Goal: Task Accomplishment & Management: Complete application form

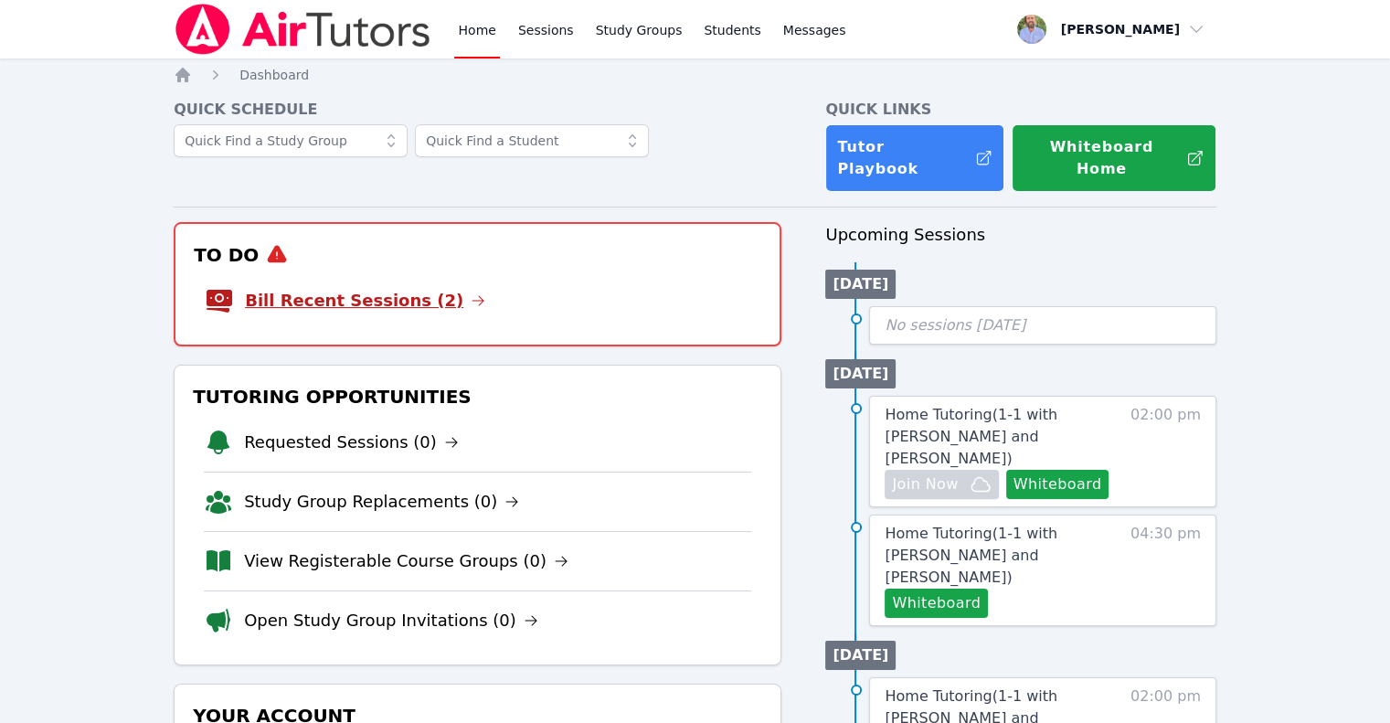
click at [338, 288] on link "Bill Recent Sessions (2)" at bounding box center [365, 301] width 240 height 26
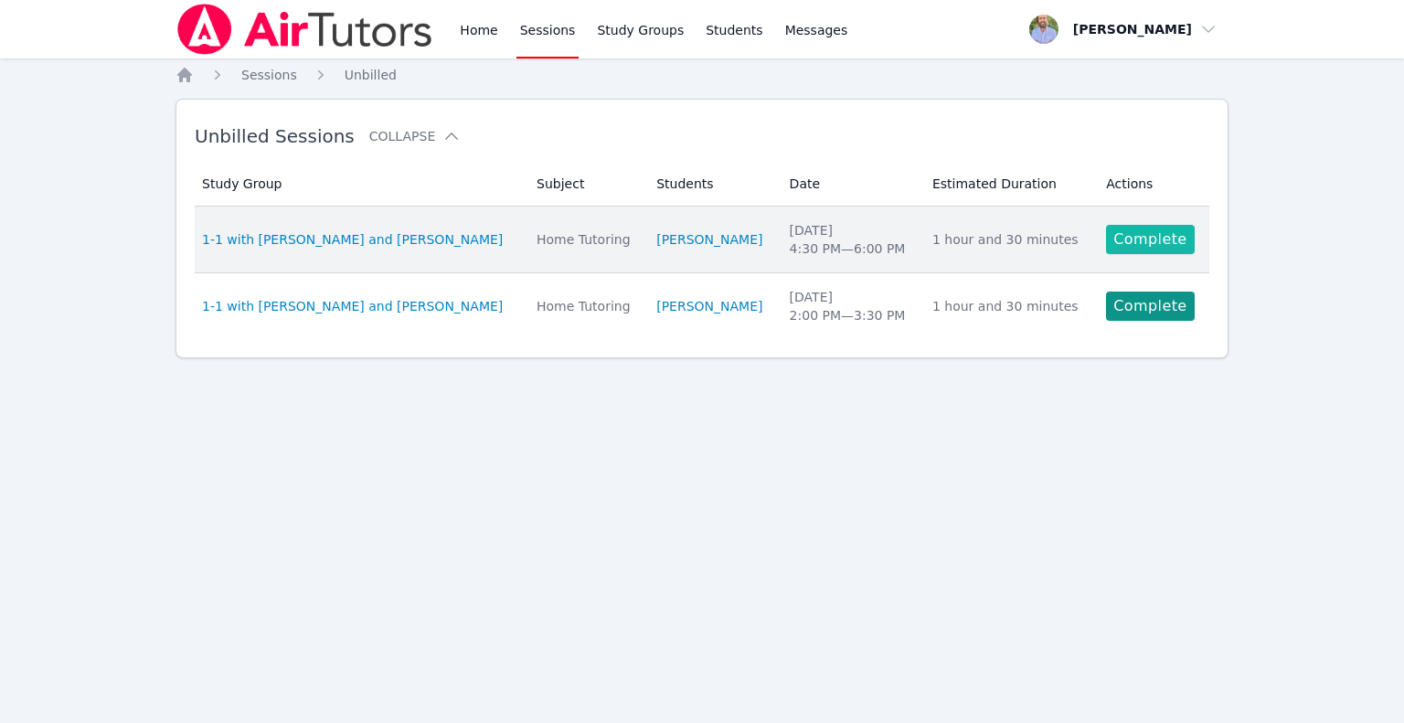
click at [1150, 251] on link "Complete" at bounding box center [1150, 239] width 88 height 29
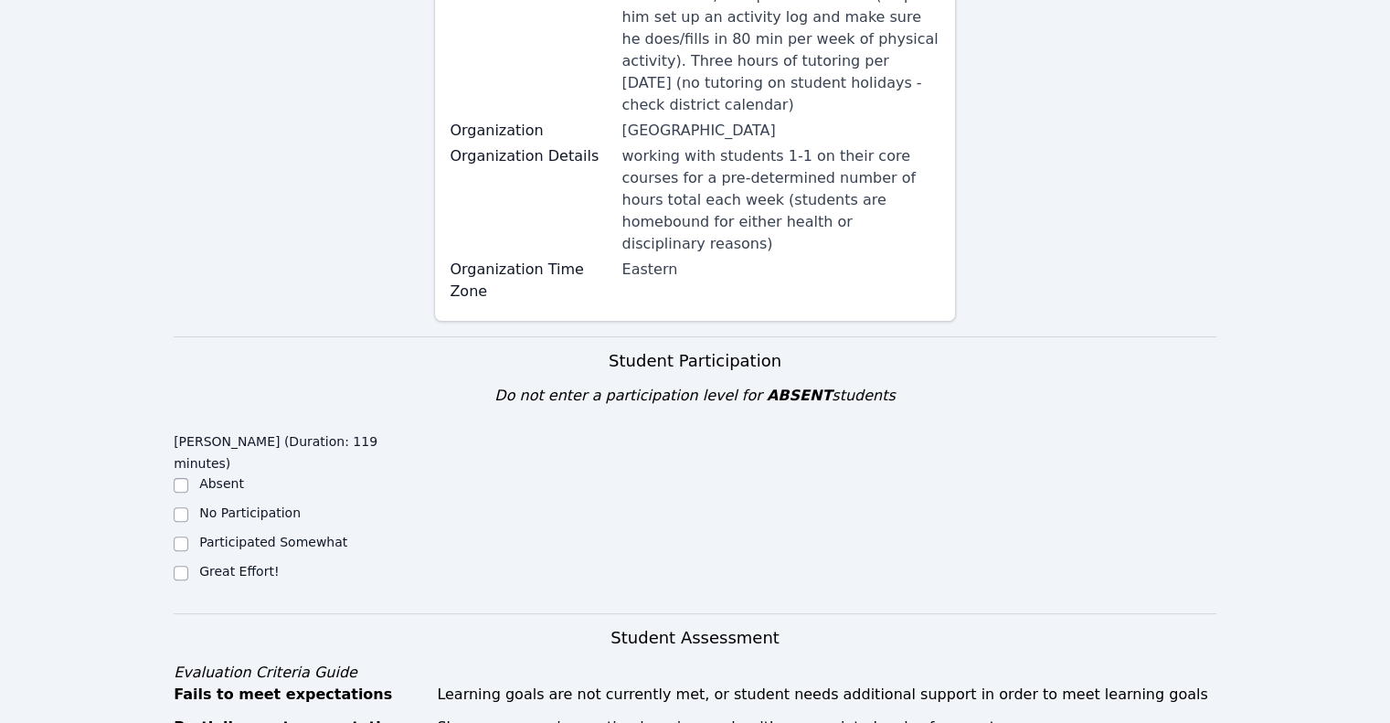
scroll to position [548, 0]
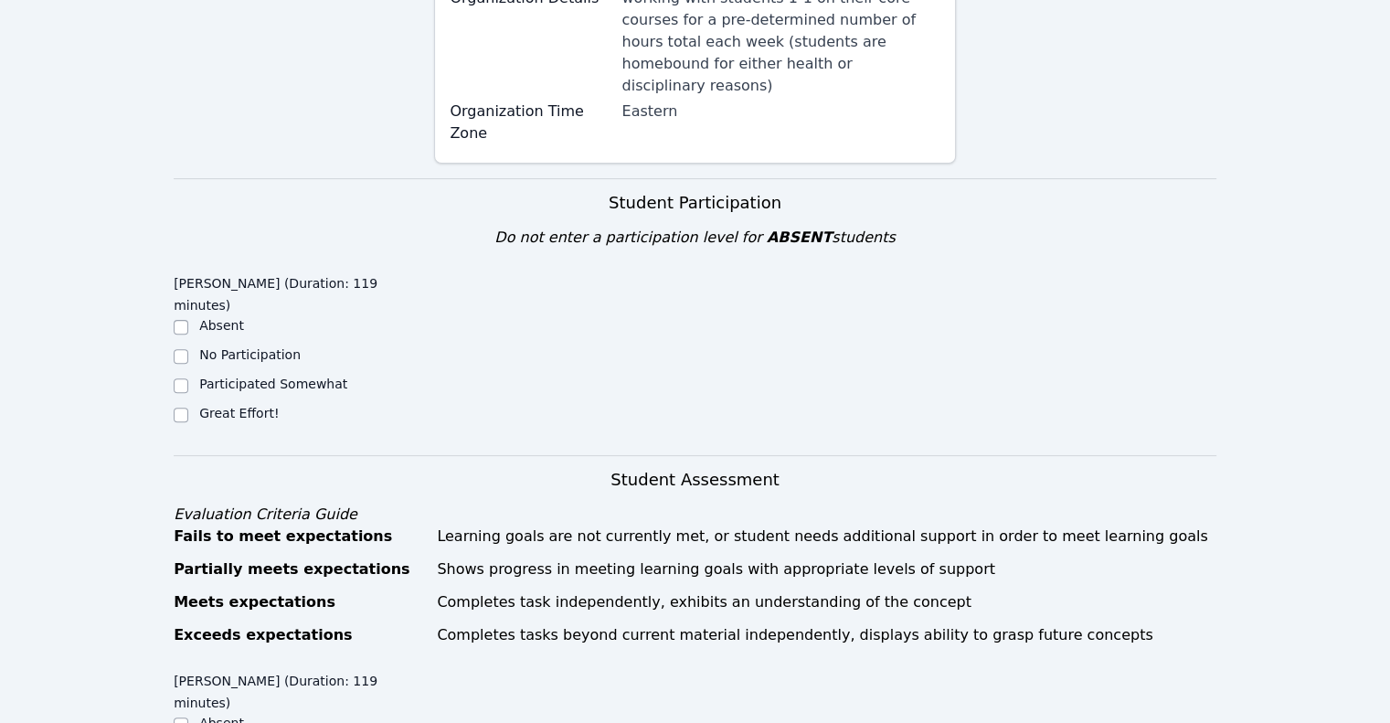
click at [223, 317] on div "[PERSON_NAME] (Duration: 119 minutes) Absent No Participation Participated Some…" at bounding box center [304, 355] width 260 height 177
click at [224, 406] on label "Great Effort!" at bounding box center [238, 413] width 79 height 15
click at [188, 408] on input "Great Effort!" at bounding box center [181, 415] width 15 height 15
checkbox input "true"
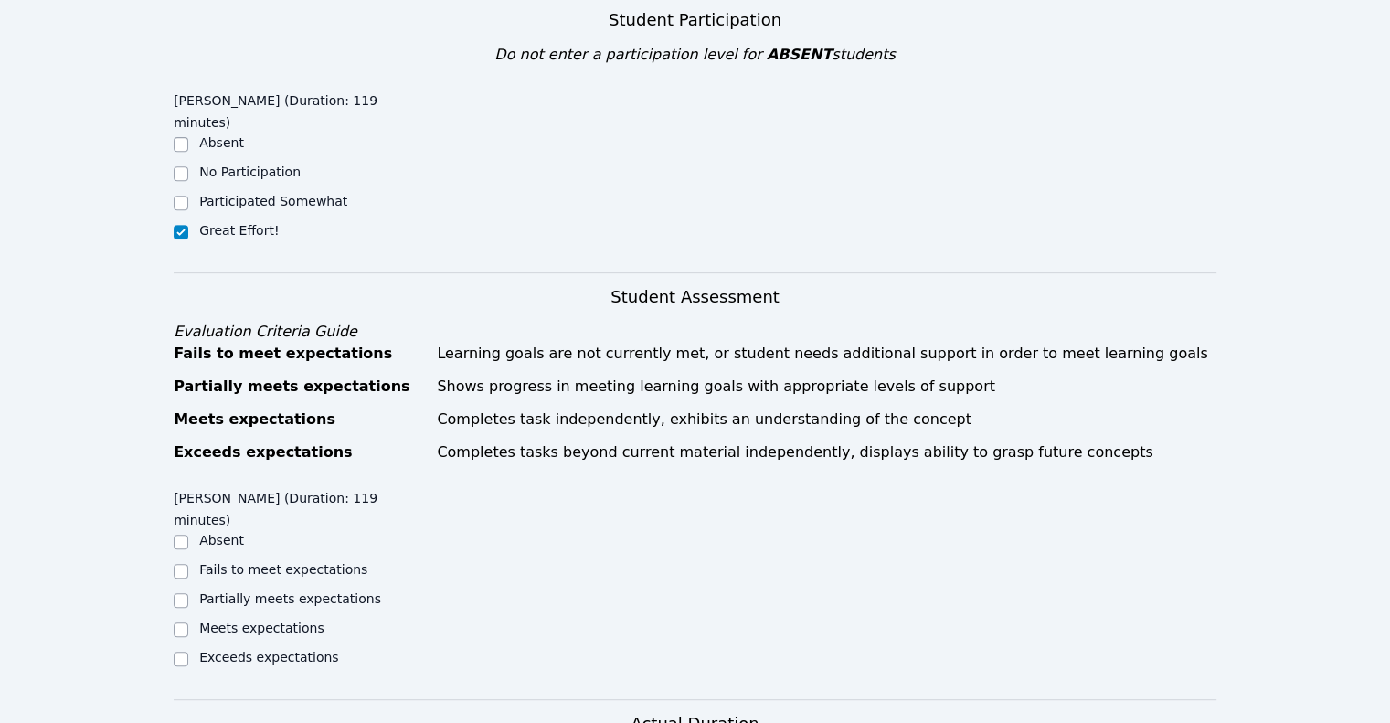
click at [286, 650] on label "Exceeds expectations" at bounding box center [268, 657] width 139 height 15
click at [188, 652] on input "Exceeds expectations" at bounding box center [181, 659] width 15 height 15
checkbox input "true"
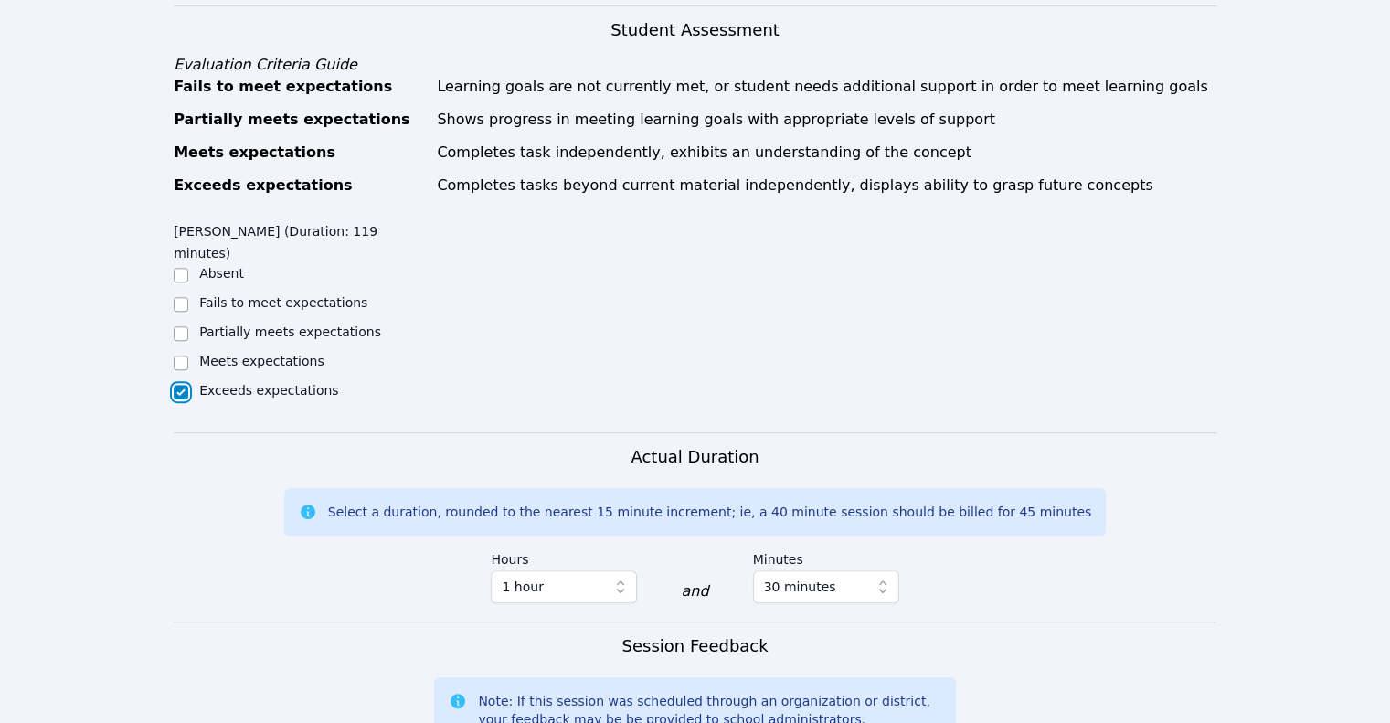
scroll to position [1005, 0]
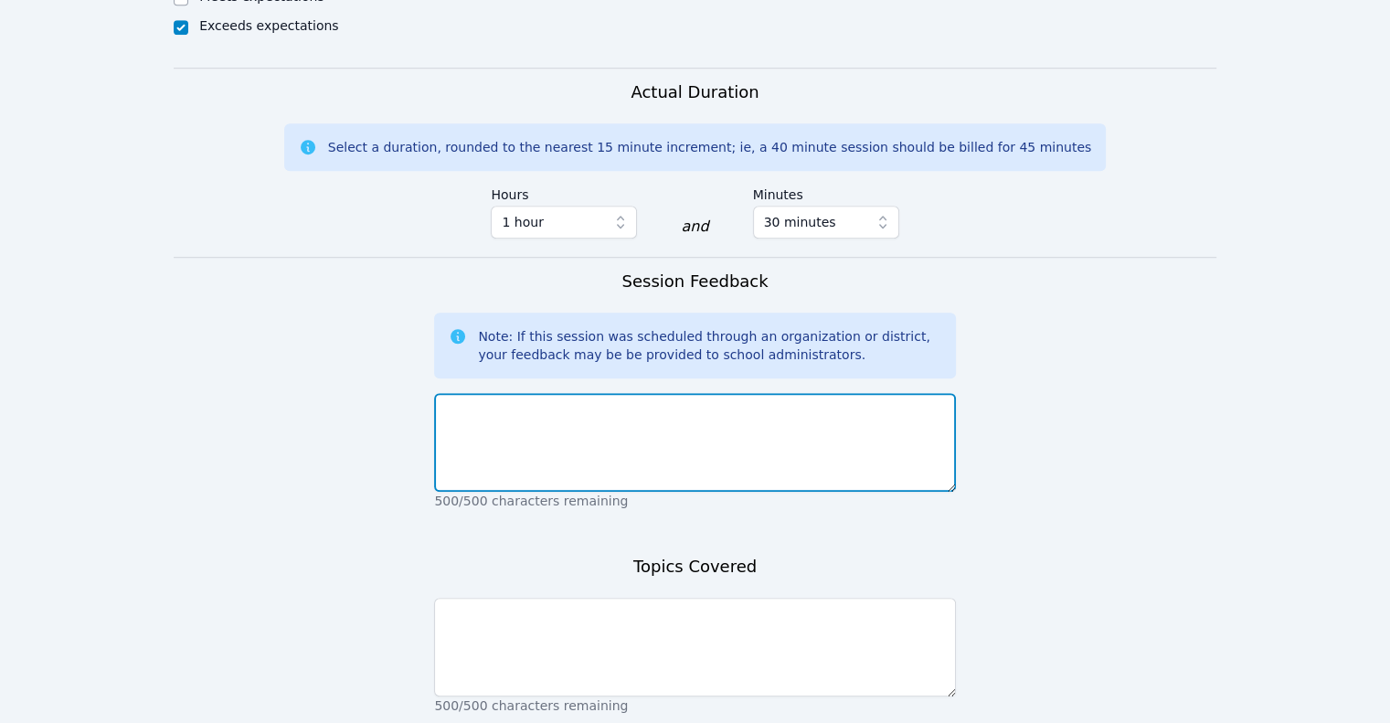
scroll to position [1371, 0]
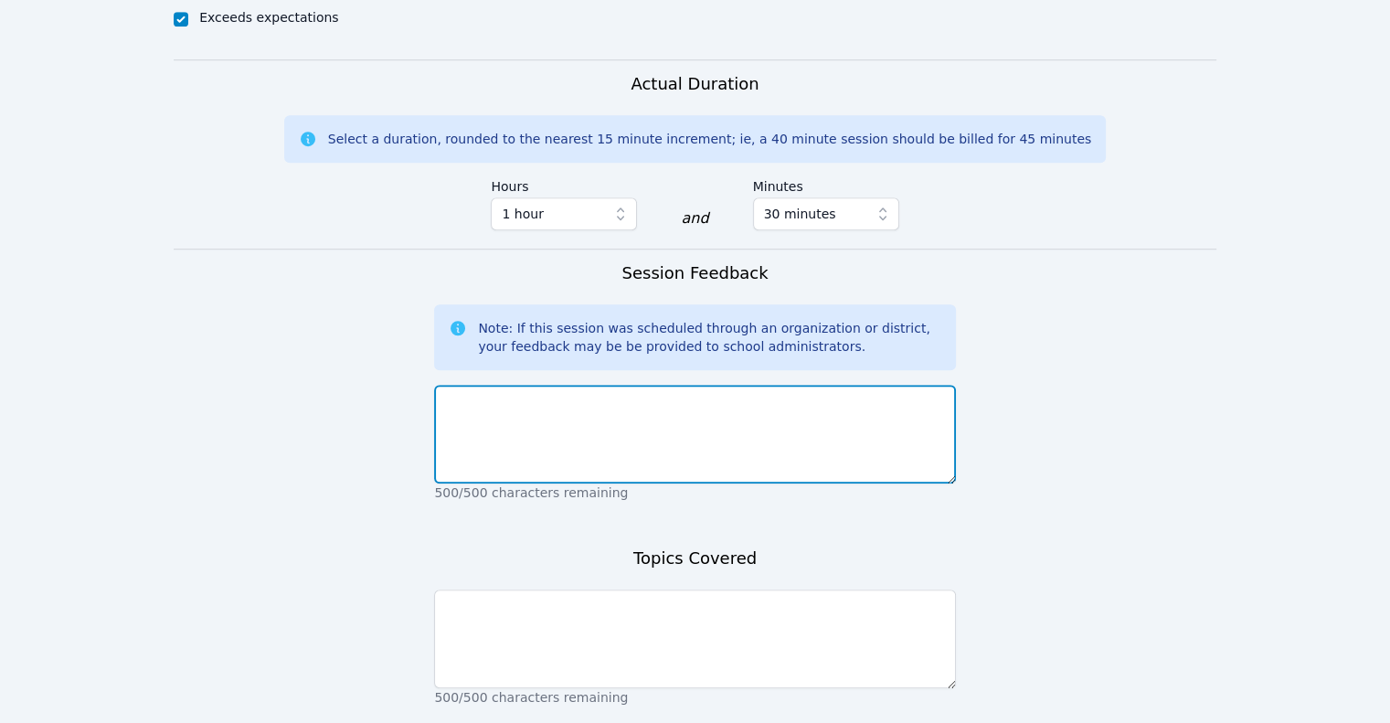
click at [578, 385] on textarea at bounding box center [694, 434] width 521 height 99
click at [664, 385] on textarea "Excellent engagement from [PERSON_NAME]" at bounding box center [694, 434] width 521 height 99
type textarea "Excellent engagement from [PERSON_NAME]!"
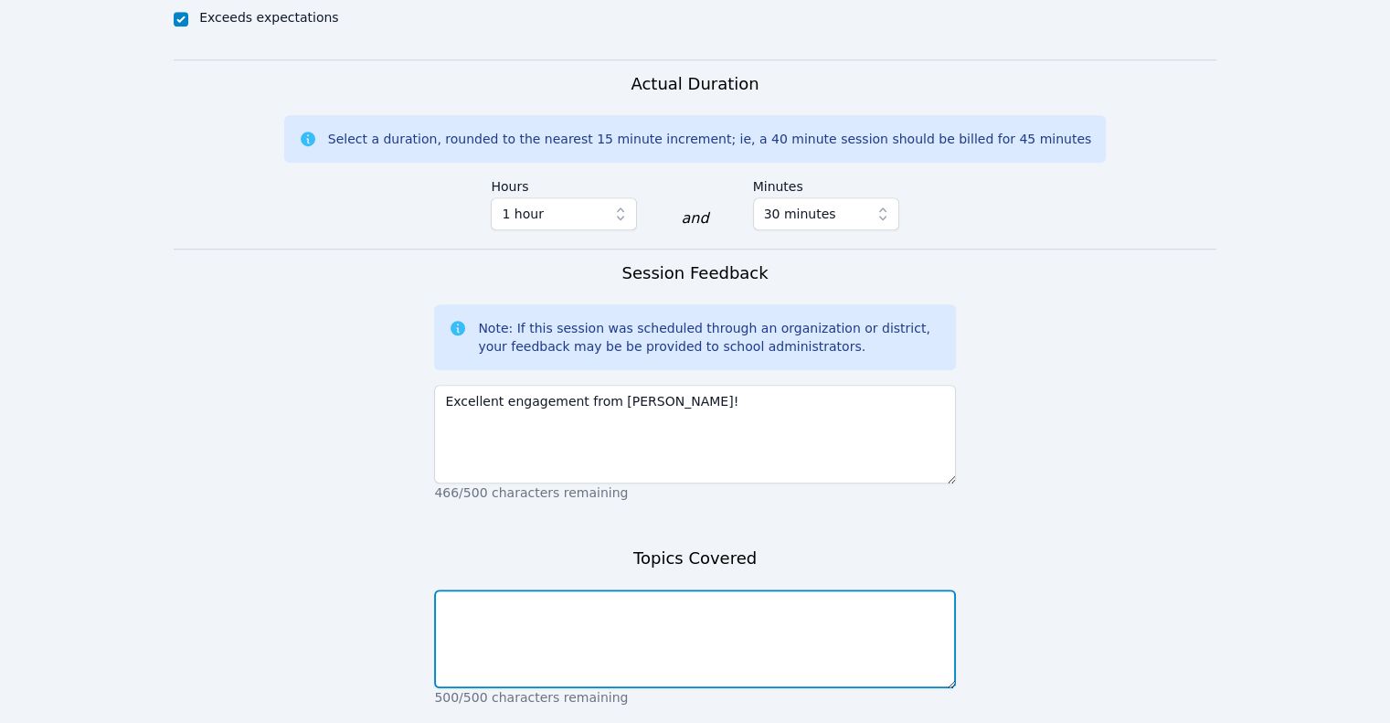
click at [602, 589] on textarea at bounding box center [694, 638] width 521 height 99
type textarea "Intro to Fahrenheit 451"
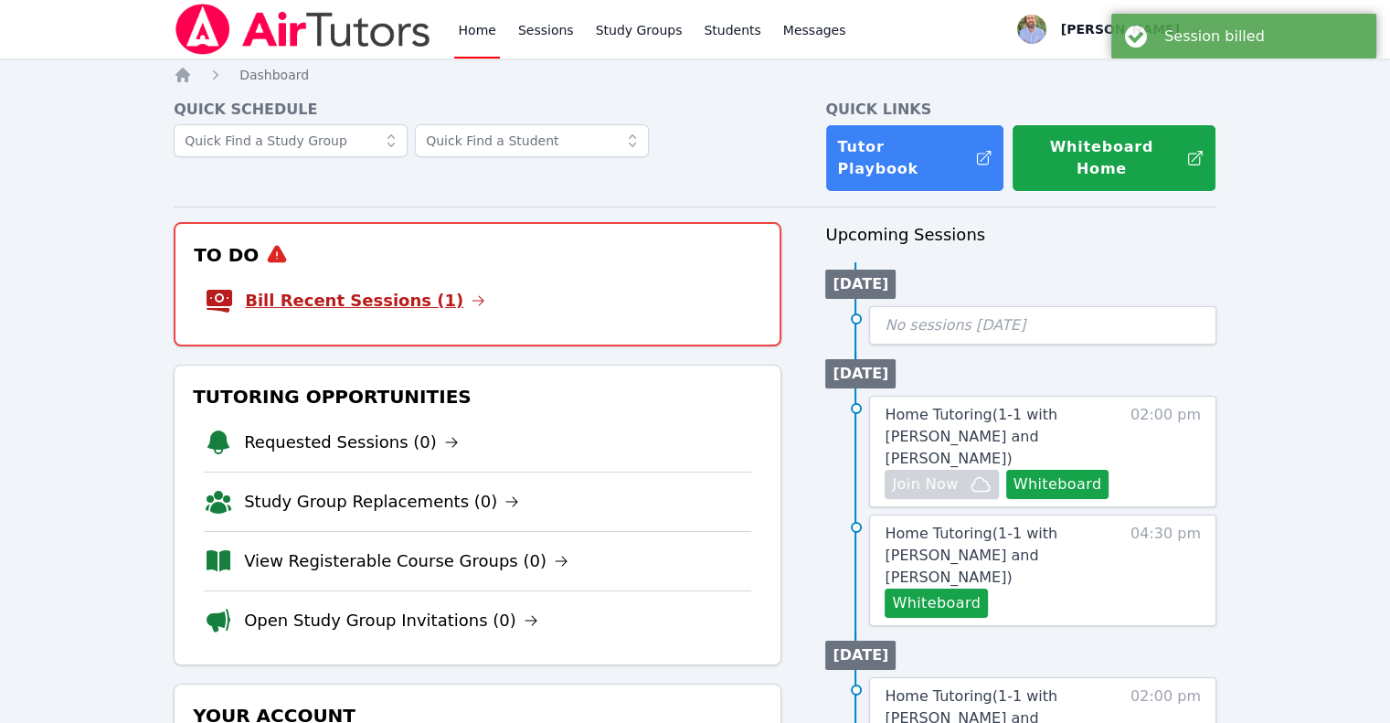
click at [412, 291] on link "Bill Recent Sessions (1)" at bounding box center [365, 301] width 240 height 26
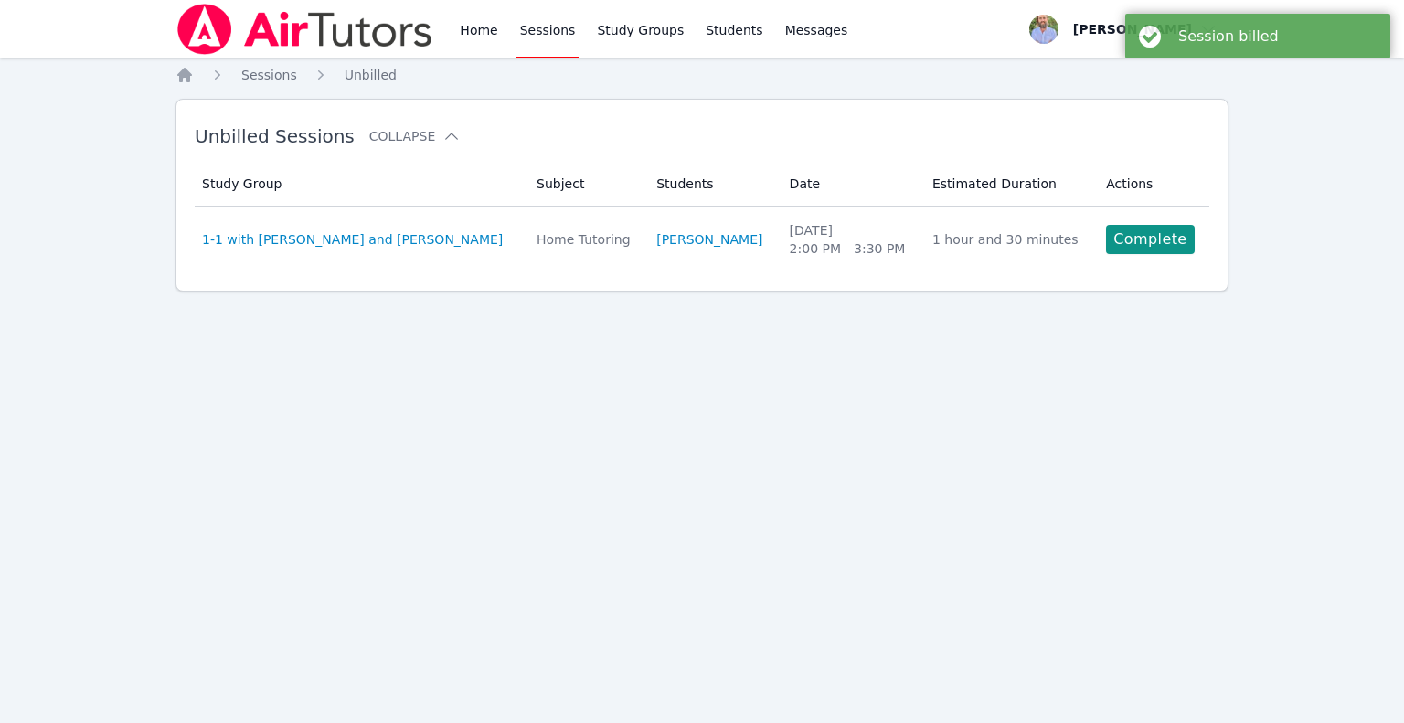
click at [1140, 234] on link "Complete" at bounding box center [1150, 239] width 88 height 29
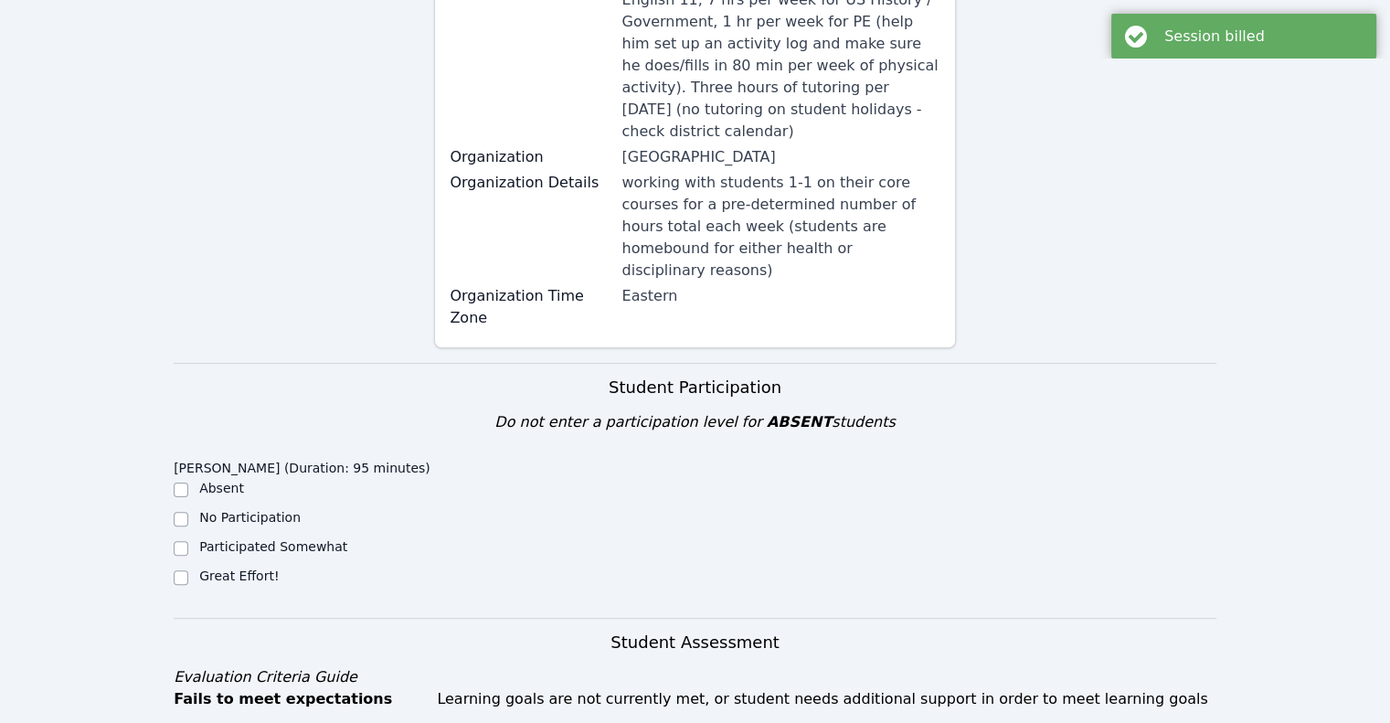
scroll to position [366, 0]
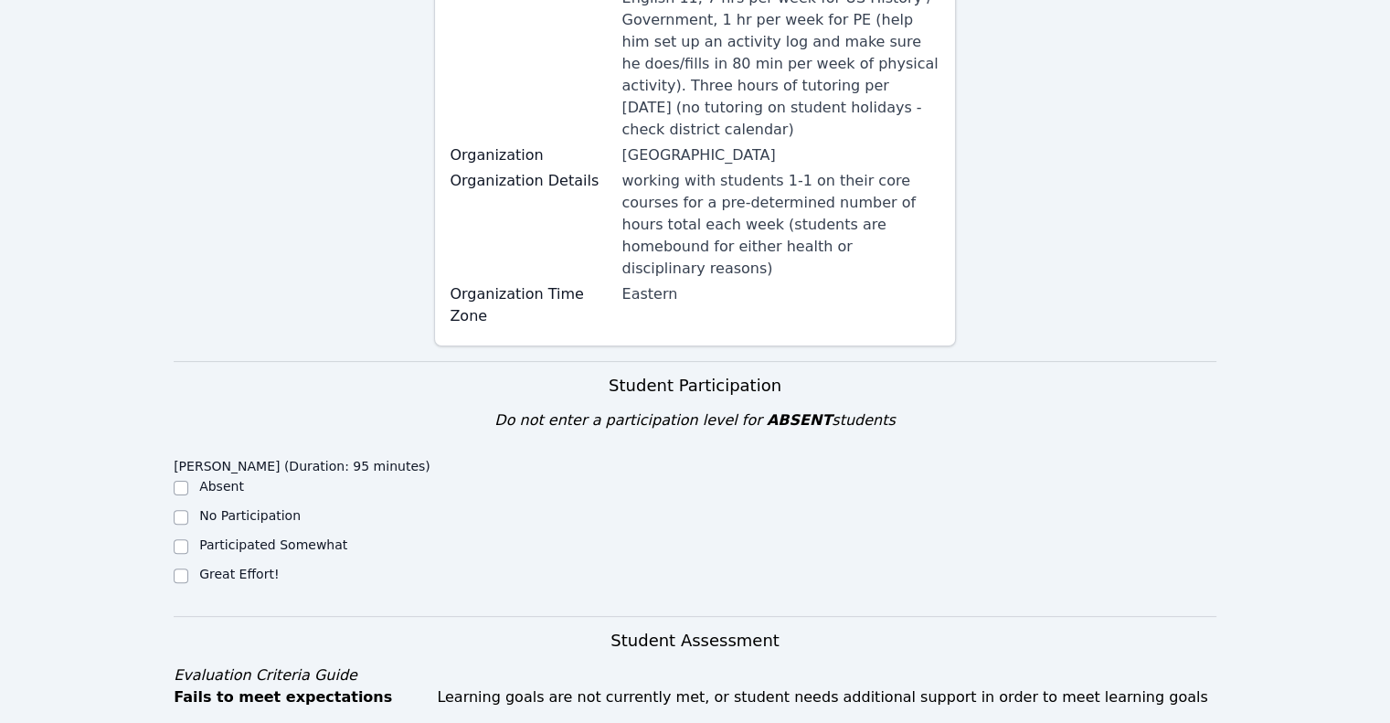
click at [249, 567] on label "Great Effort!" at bounding box center [238, 574] width 79 height 15
click at [188, 568] on input "Great Effort!" at bounding box center [181, 575] width 15 height 15
checkbox input "true"
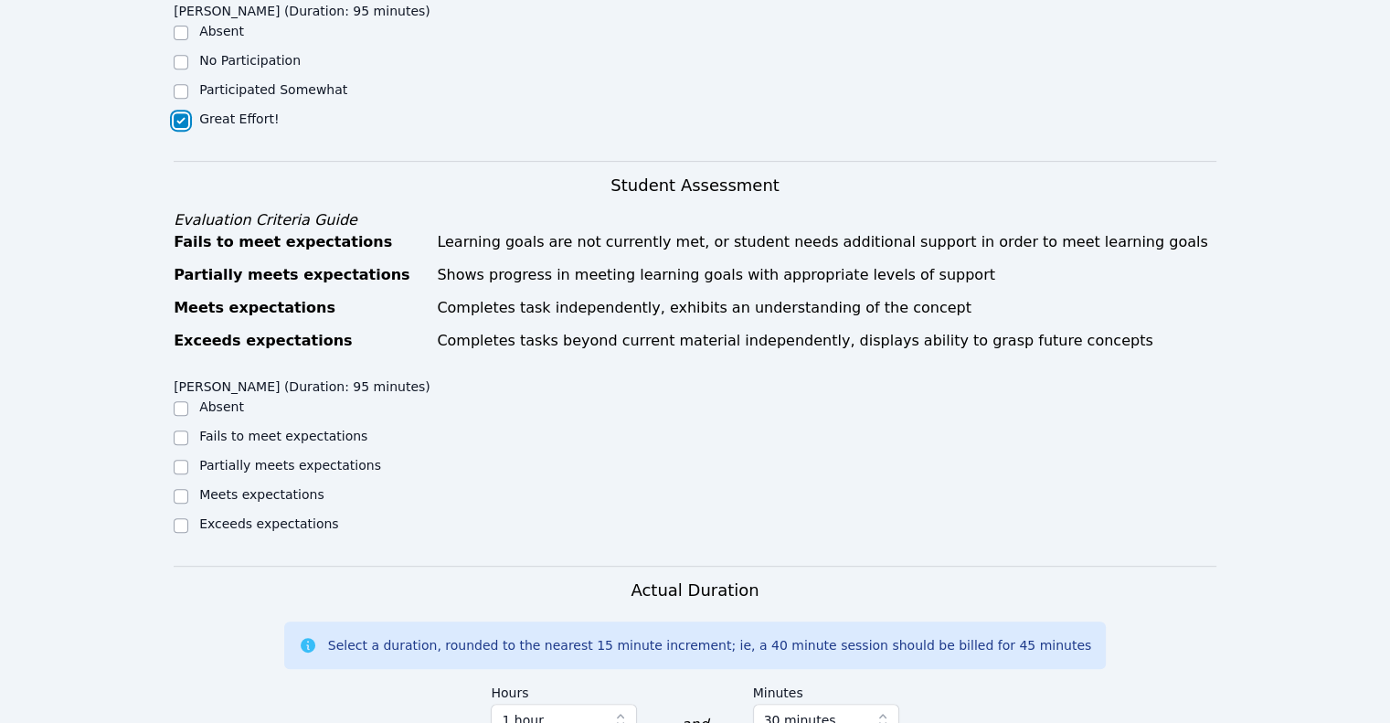
scroll to position [822, 0]
click at [253, 514] on label "Exceeds expectations" at bounding box center [268, 521] width 139 height 15
click at [188, 516] on input "Exceeds expectations" at bounding box center [181, 523] width 15 height 15
checkbox input "true"
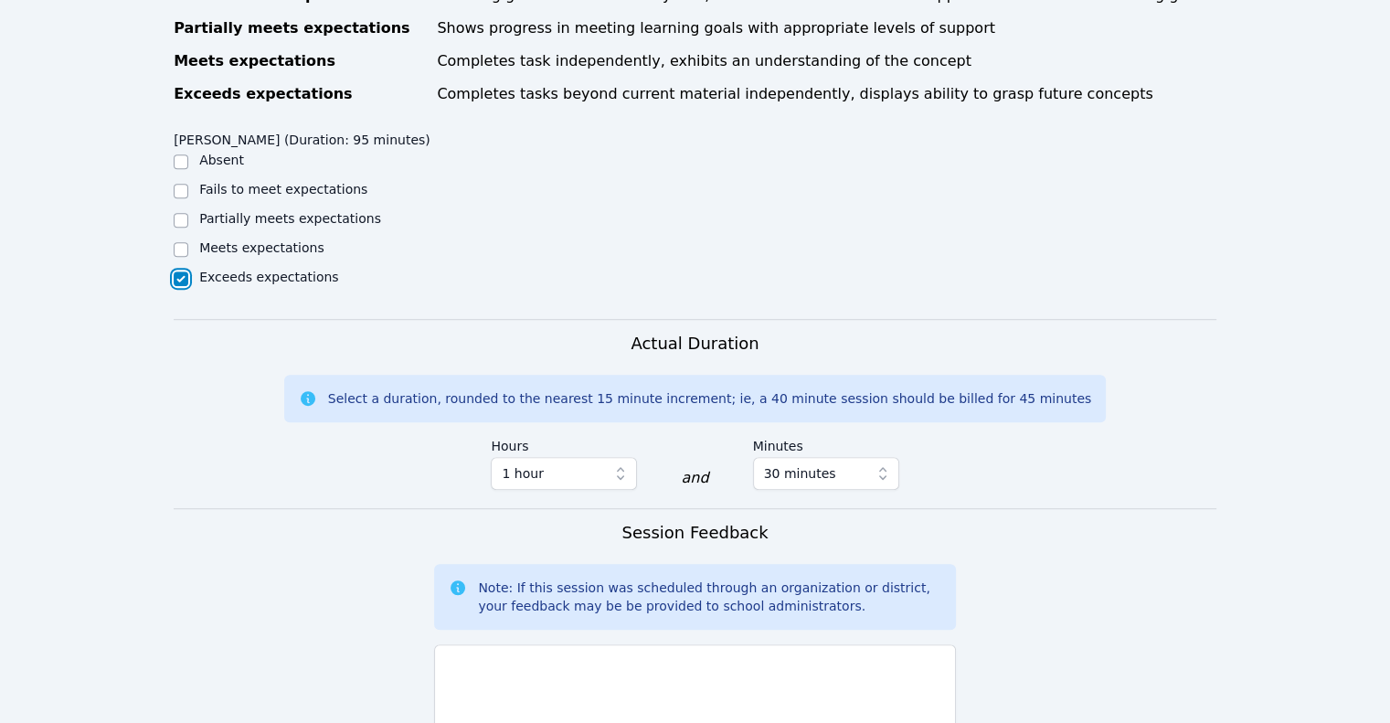
scroll to position [1097, 0]
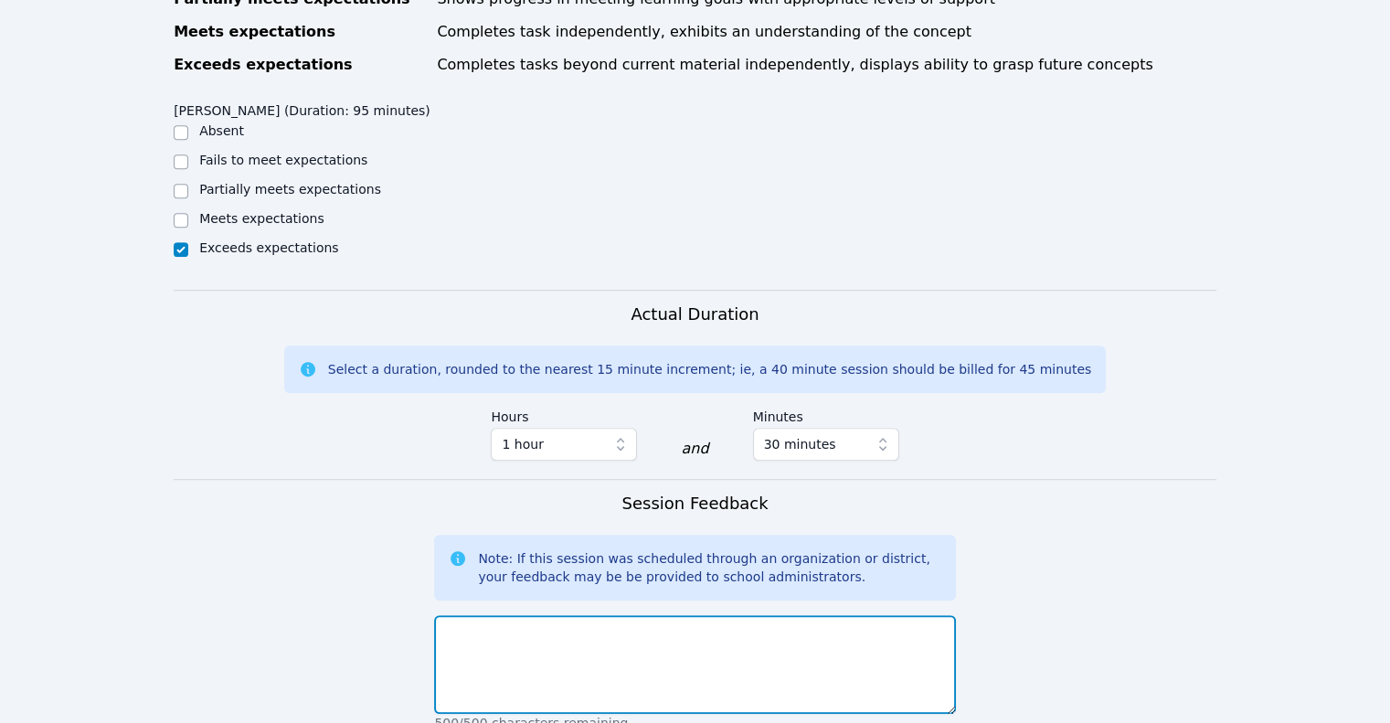
click at [552, 615] on textarea at bounding box center [694, 664] width 521 height 99
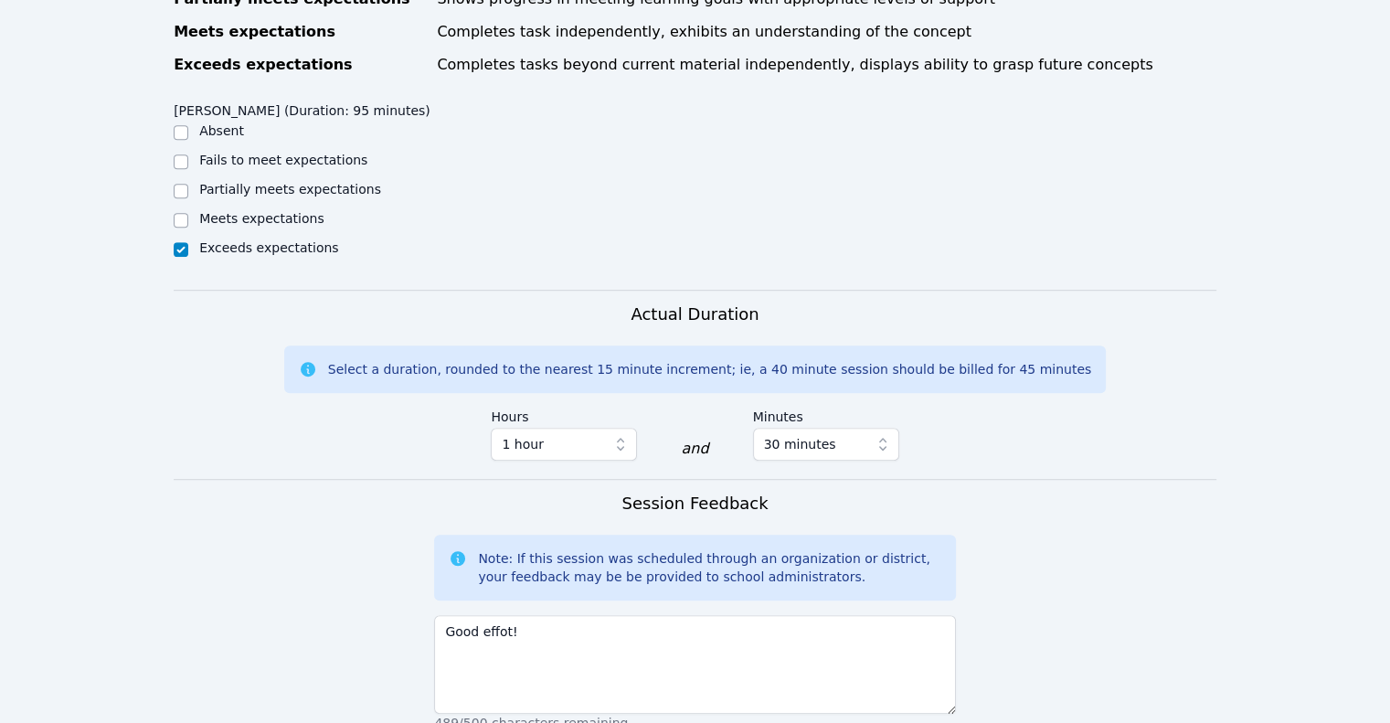
scroll to position [1379, 0]
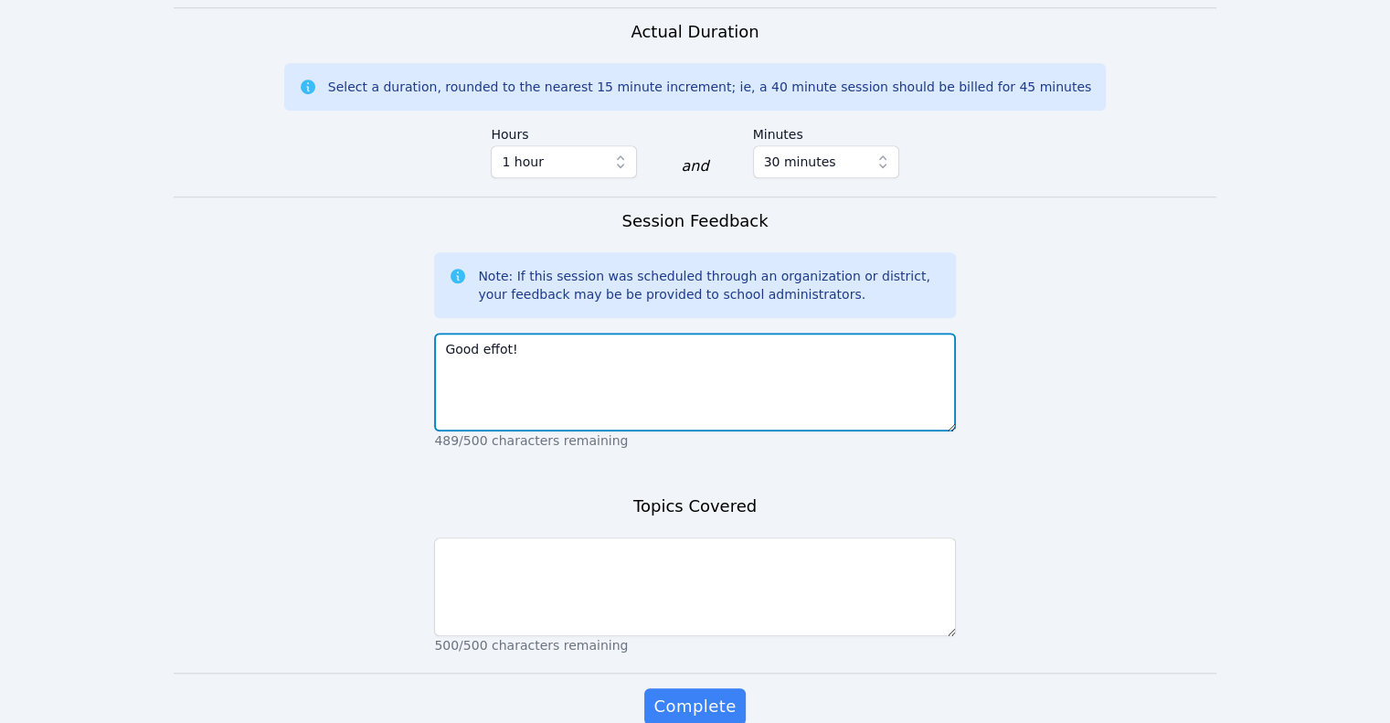
click at [501, 333] on textarea "Good effot!" at bounding box center [694, 382] width 521 height 99
type textarea "Good effort!"
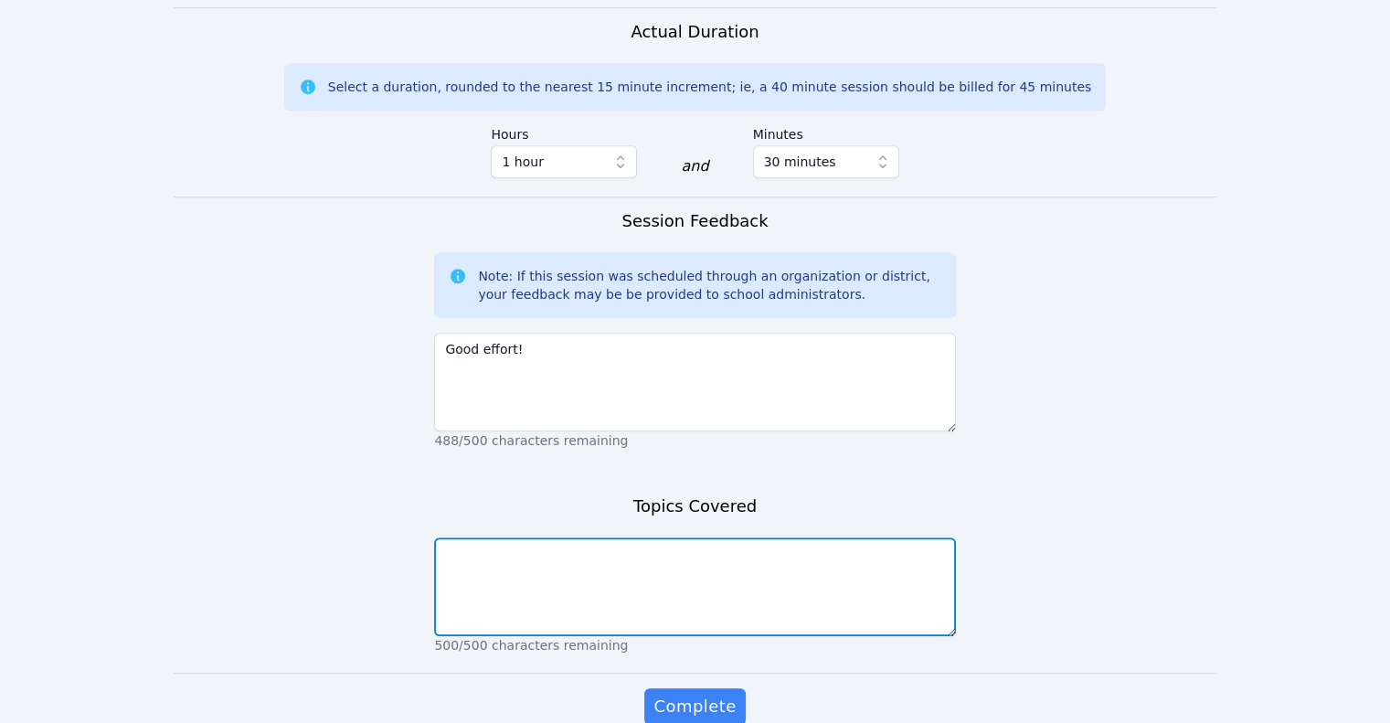
click at [534, 537] on textarea at bounding box center [694, 586] width 521 height 99
type textarea "[GEOGRAPHIC_DATA] colonies"
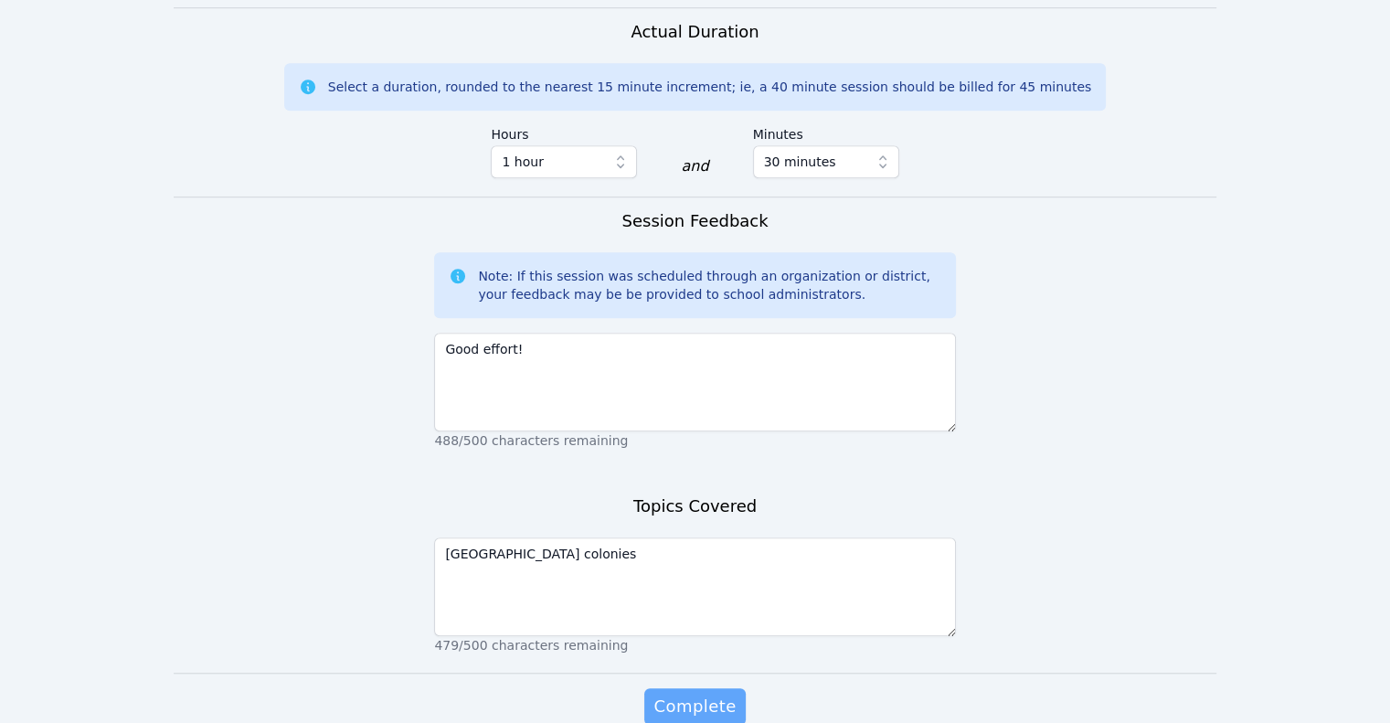
click at [698, 694] on span "Complete" at bounding box center [694, 707] width 82 height 26
